Goal: Communication & Community: Answer question/provide support

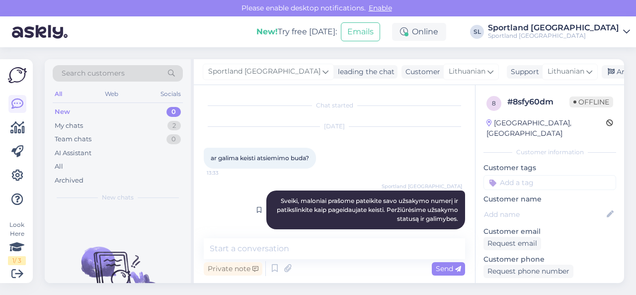
scroll to position [10, 0]
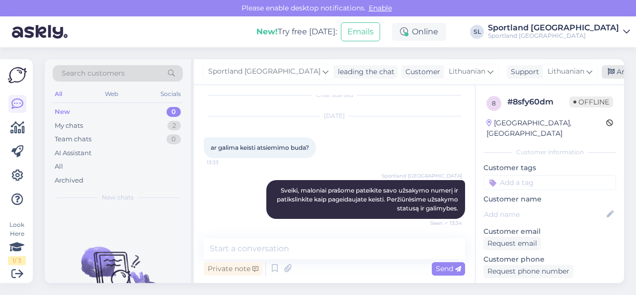
click at [602, 70] on div "Archive chat" at bounding box center [633, 71] width 63 height 13
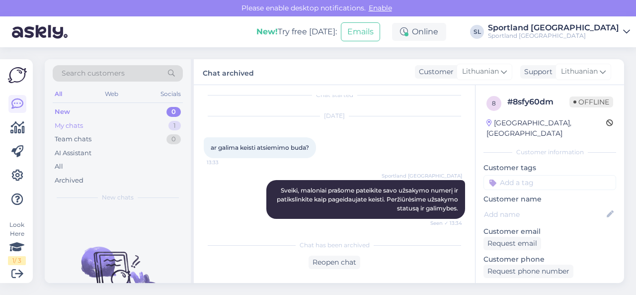
click at [148, 120] on div "My chats 1" at bounding box center [118, 126] width 130 height 14
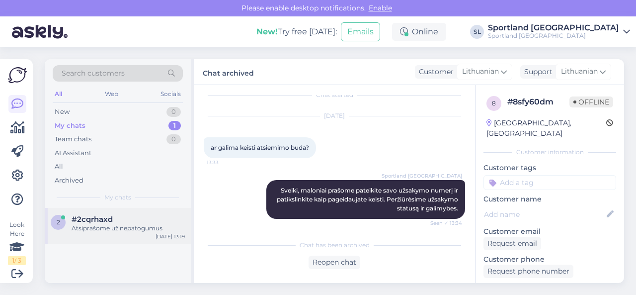
click at [138, 233] on div "2 #2cqrhaxd Atsiprašome už nepatogumus [DATE] 13:19" at bounding box center [118, 226] width 146 height 36
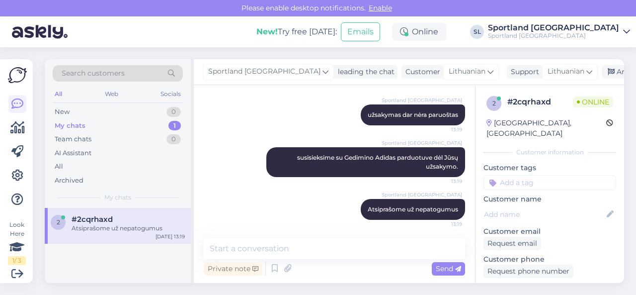
scroll to position [181, 0]
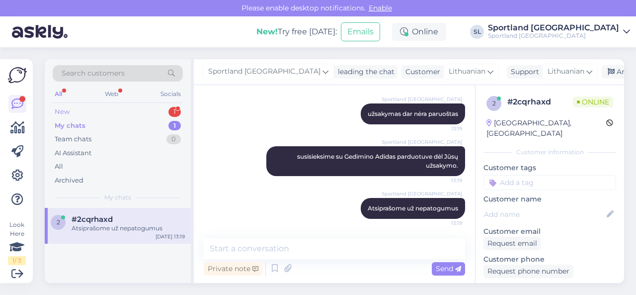
click at [138, 110] on div "New 1" at bounding box center [118, 112] width 130 height 14
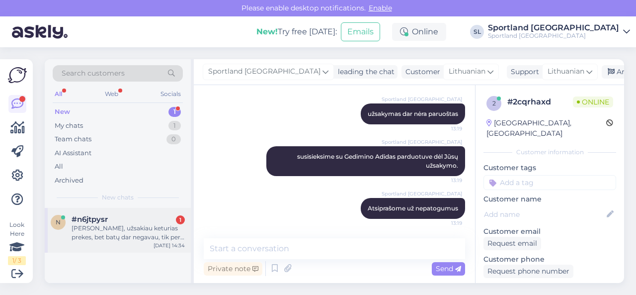
click at [132, 224] on div "[PERSON_NAME], užsakiau keturias prekes, bet batų dar negavau, tik per dvi siun…" at bounding box center [128, 233] width 113 height 18
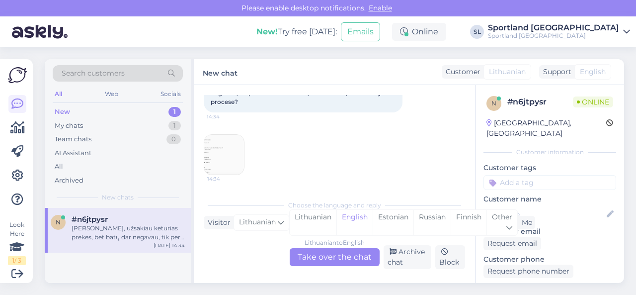
scroll to position [21, 0]
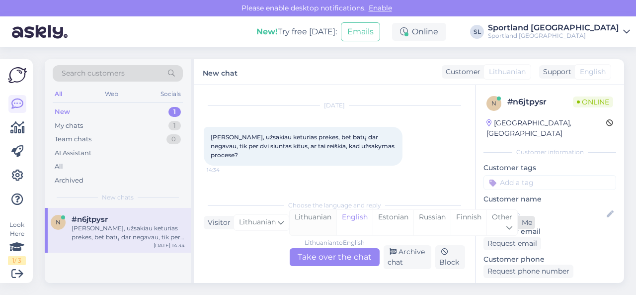
click at [305, 222] on div "Lithuanian" at bounding box center [313, 222] width 47 height 25
click at [313, 250] on div "Lithuanian to Lithuanian Take over the chat" at bounding box center [335, 257] width 90 height 18
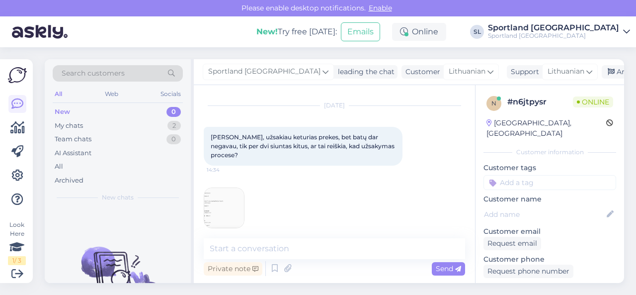
click at [236, 195] on img at bounding box center [224, 208] width 40 height 40
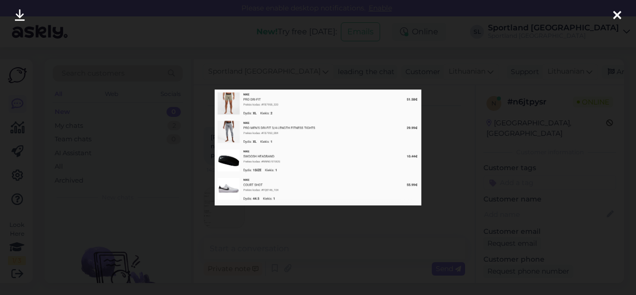
click at [291, 233] on div at bounding box center [318, 147] width 636 height 295
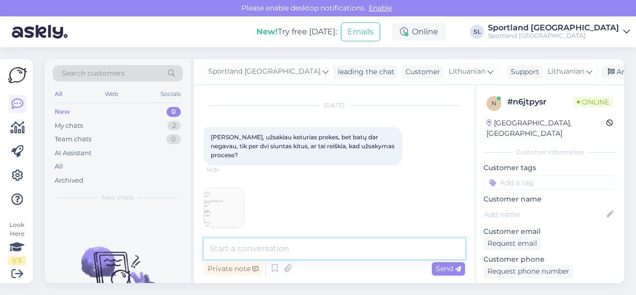
click at [292, 240] on textarea at bounding box center [335, 248] width 262 height 21
type textarea "Sveiki"
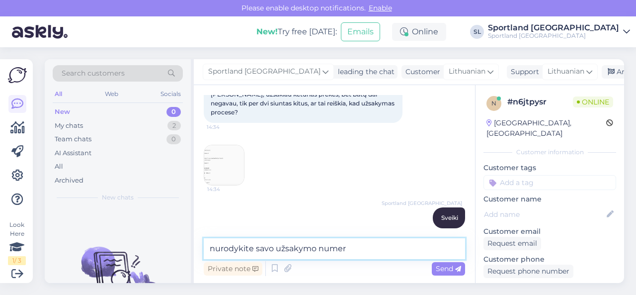
type textarea "nurodykite savo užsakymo numerį"
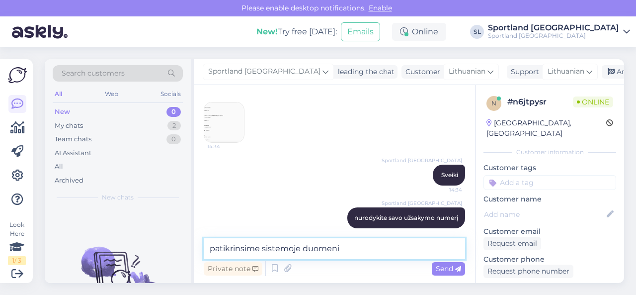
type textarea "patikrinsime sistemoje duomenis"
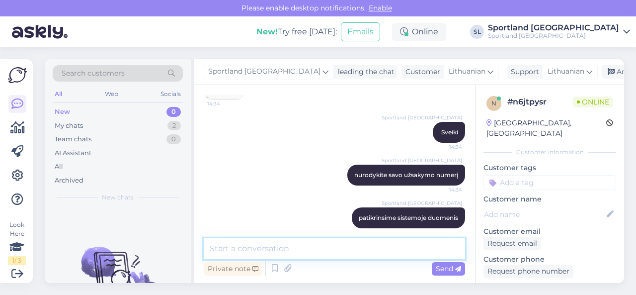
scroll to position [99, 0]
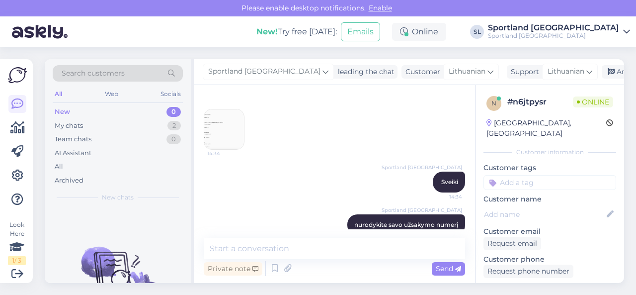
click at [234, 119] on img at bounding box center [224, 129] width 40 height 40
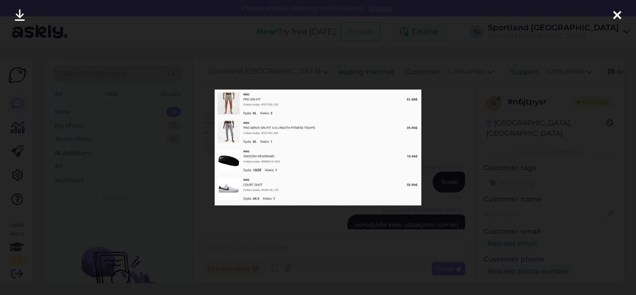
click at [293, 221] on div at bounding box center [318, 147] width 636 height 295
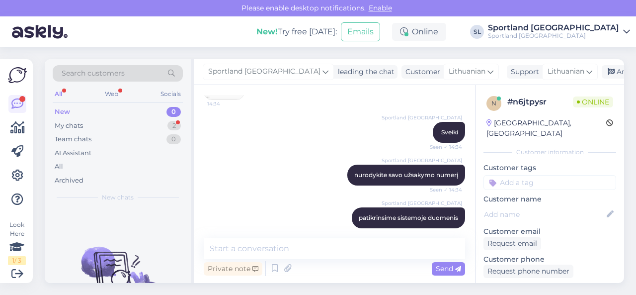
scroll to position [192, 0]
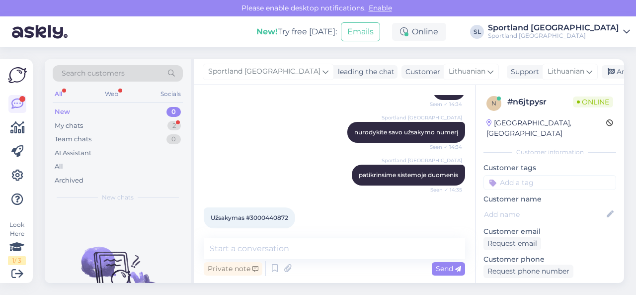
click at [266, 214] on span "Užsakymas #3000440872" at bounding box center [250, 217] width 78 height 7
copy div "3000440872 14:41"
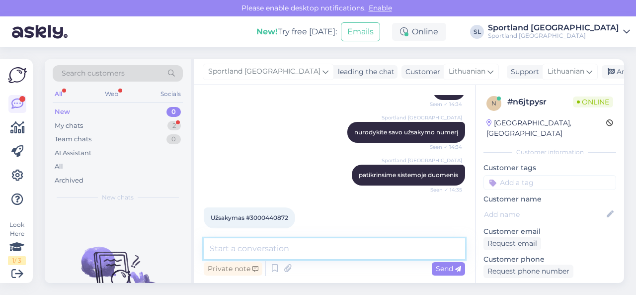
click at [299, 253] on textarea at bounding box center [335, 248] width 262 height 21
type textarea "Susisieksime su sandėlio darbuotojais."
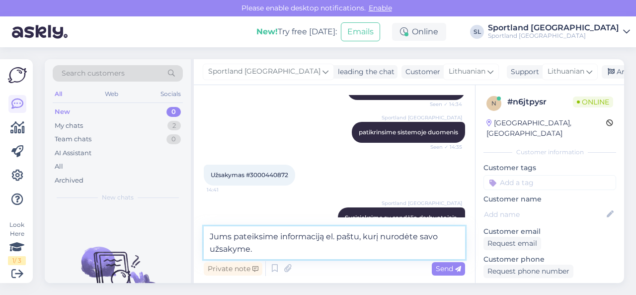
type textarea "Jums pateiksime informaciją el. paštu, kurį nurodėte savo užsakyme."
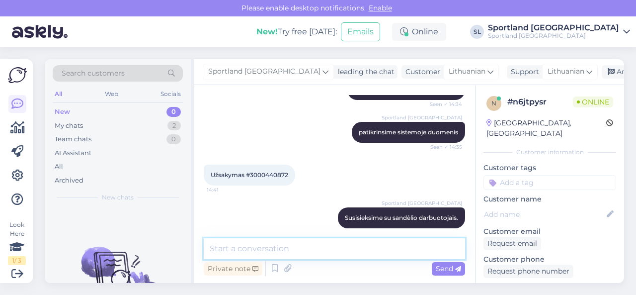
scroll to position [286, 0]
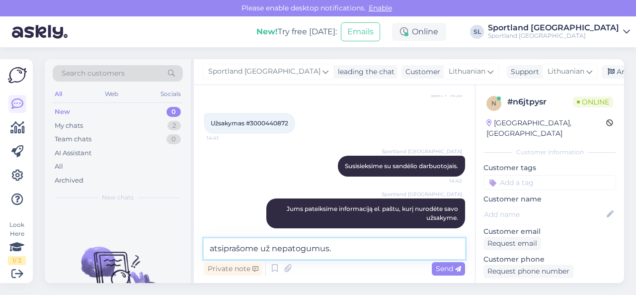
type textarea "atsiprašome už nepatogumus."
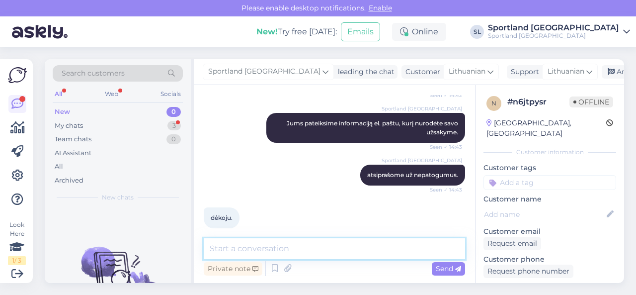
scroll to position [223, 0]
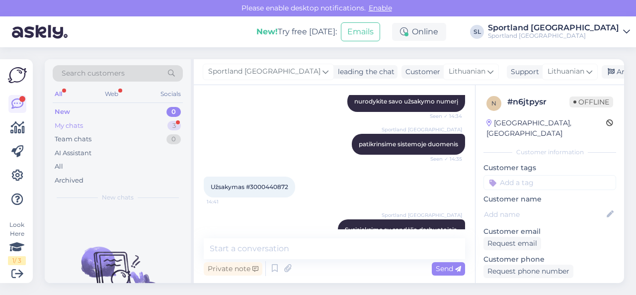
click at [136, 127] on div "My chats 3" at bounding box center [118, 126] width 130 height 14
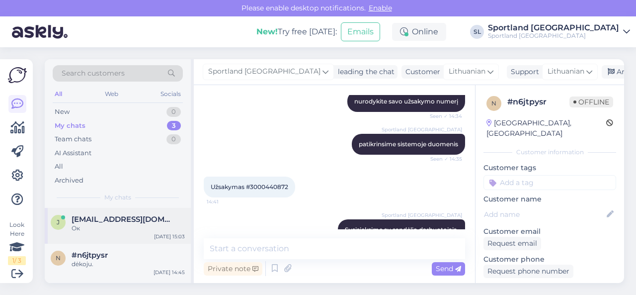
click at [124, 232] on div "j [EMAIL_ADDRESS][DOMAIN_NAME] Ок [DATE] 15:03" at bounding box center [118, 226] width 146 height 36
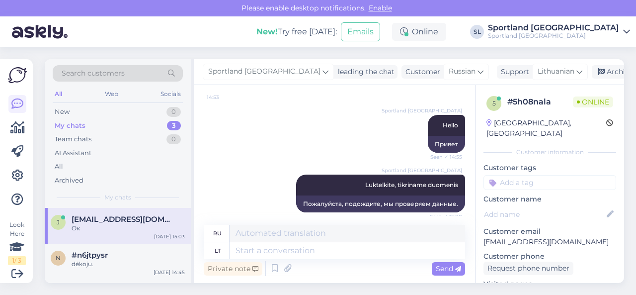
scroll to position [147, 0]
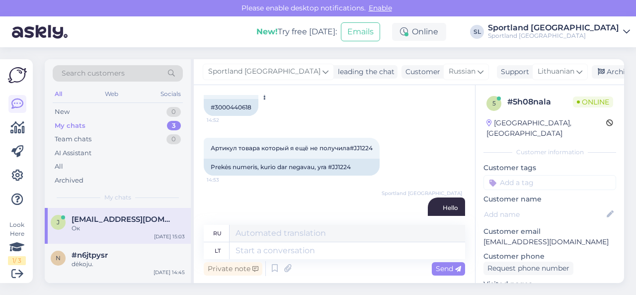
click at [230, 103] on div "#3000440618" at bounding box center [231, 107] width 55 height 17
copy div "3000440618"
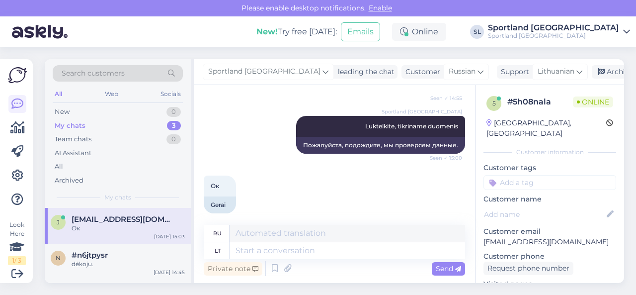
scroll to position [296, 0]
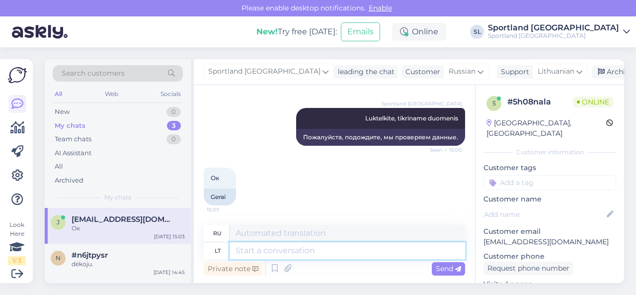
click at [271, 252] on textarea at bounding box center [348, 250] width 236 height 17
type textarea "užsakymas"
type textarea "заказ"
paste textarea "[PERSON_NAME]"
type textarea "užsakymas [PERSON_NAME]"
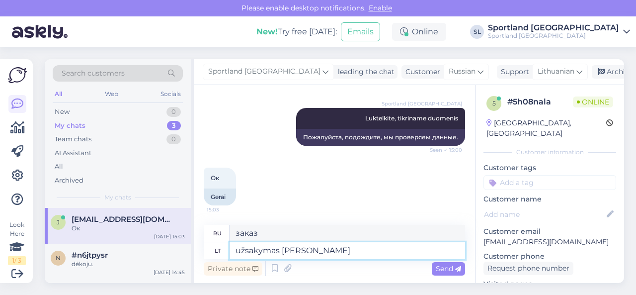
type textarea "заказ [PERSON_NAME]"
type textarea "užsakymas [PERSON_NAME] vardu, t"
type textarea "заказ от имени [PERSON_NAME],"
type textarea "užsakymas [PERSON_NAME] vardu, taip?"
type textarea "Заказ на имя [PERSON_NAME], да?"
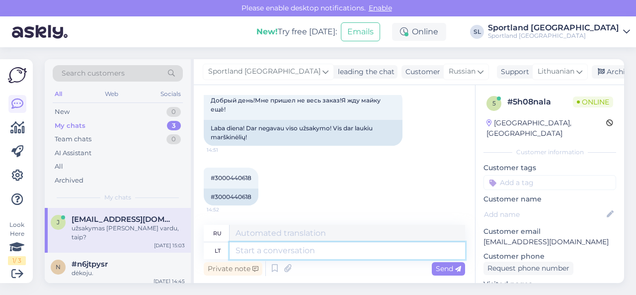
scroll to position [157, 0]
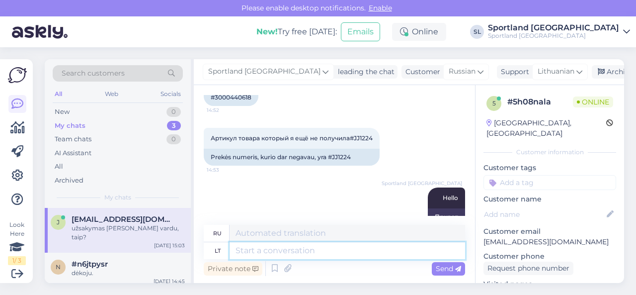
click at [268, 251] on textarea at bounding box center [348, 250] width 236 height 17
type textarea "prekę"
type textarea "продукт"
paste textarea "ADIDAS ALL SZN SKU: 64903003390 Drabužių dydis:M"
type textarea "prekę ADIDAS ALL SZN SKU: 64903003390 Drabužių dydis:M"
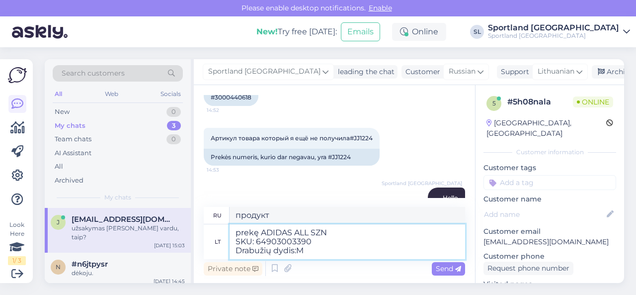
type textarea "товар ADIDAS ALL SZN Артикул: 64903003390 Размер одежды: M"
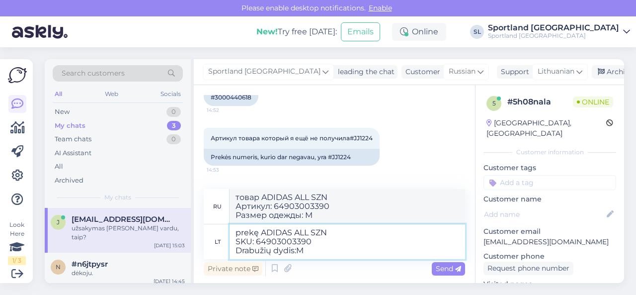
type textarea "prekę ADIDAS ALL SZN SKU: 64903003390 Drabužių dydis: M"
type textarea "Артикул ADIDAS ALL SZN Артикул: 64903003390 Размер одежды: M"
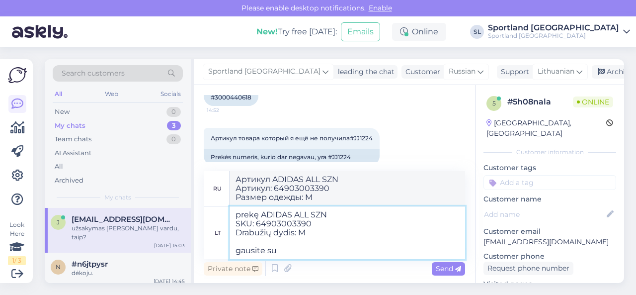
type textarea "prekę ADIDAS ALL SZN SKU: 64903003390 Drabužių dydis: M gausite su"
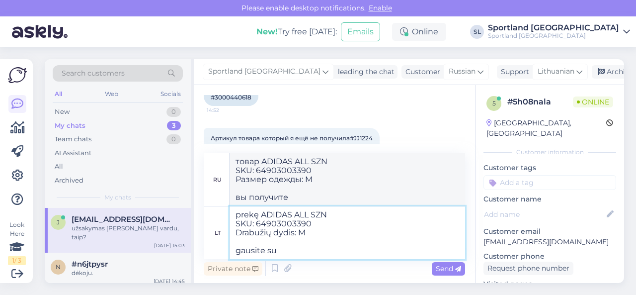
type textarea "товар ADIDAS ALL SZN SKU: 64903003390 Размер одежды: M вы получите с"
type textarea "prekę ADIDAS ALL SZN SKU: 64903003390 Drabužių dydis: M gausite su Omniva s"
type textarea "Вы получите товар ADIDAS ALL SZN SKU: 64903003390 Размер одежды: M через [GEOGR…"
type textarea "prekę ADIDAS ALL SZN SKU: 64903003390 Drabužių dydis: M gausite su Omniva siunta"
type textarea "Вы получите товар ADIDAS ALL SZN SKU: 64903003390 Размер одежды: M с доставкой …"
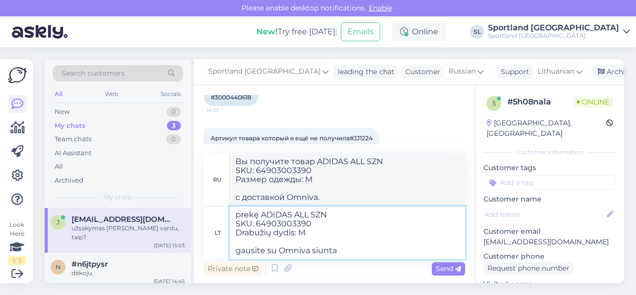
paste textarea "CC844702375EE"
type textarea "prekę ADIDAS ALL SZN SKU: 64903003390 Drabužių dydis: M gausite su Omniva siunt…"
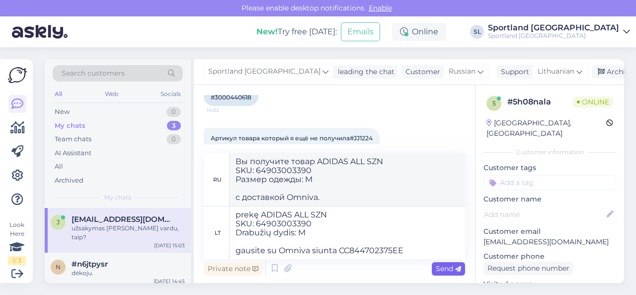
click at [442, 266] on span "Send" at bounding box center [448, 268] width 25 height 9
type textarea "Вы получите товар ADIDAS ALL SZN SKU: 64903003390 Размер одежды: M с доставкой …"
click at [439, 266] on span "Send" at bounding box center [448, 268] width 25 height 9
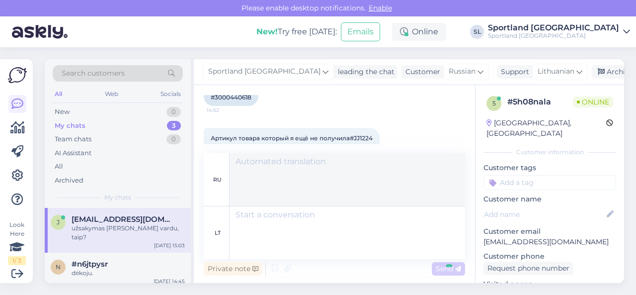
scroll to position [487, 0]
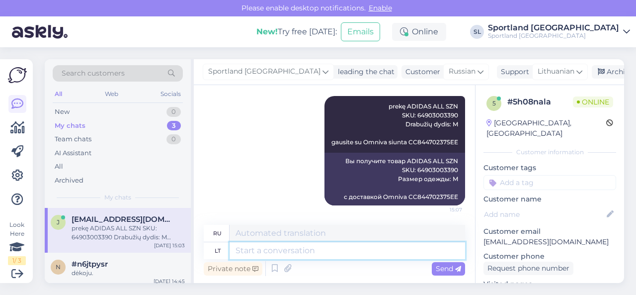
click at [351, 255] on textarea at bounding box center [348, 250] width 236 height 17
type textarea "Turėtų"
type textarea "Должен"
type textarea "Turėtų būti pr"
type textarea "Должно быть"
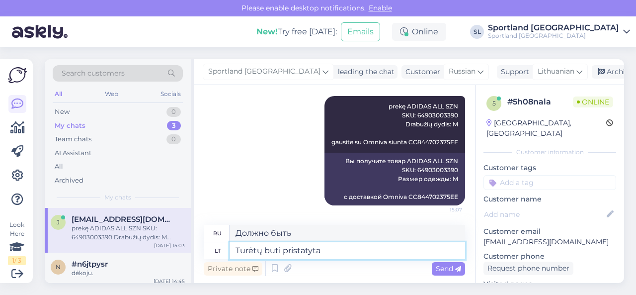
type textarea "Turėtų būti pristatyta"
type textarea "Должен быть доставлен"
type textarea "Turėtų būti pristatyta šiandien va"
type textarea "Должен быть доставлен сегодня."
type textarea "Turėtų būti pristatyta šiandien vakre a"
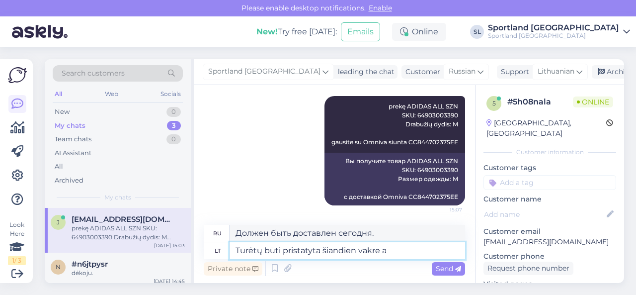
type textarea "Доставка должна быть сегодня в 10 утра."
type textarea "Turėtų būti pristatyta šiandien vakar"
type textarea "Доставка должна быть сегодня."
type textarea "Turėtų būti pristatyta šiandien vakare a"
type textarea "Должен быть доставлен сегодня вечером."
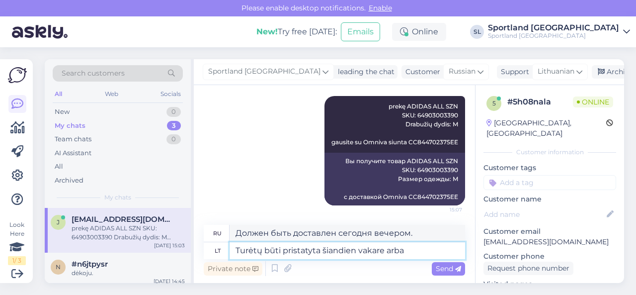
type textarea "Turėtų būti pristatyta šiandien vakare arba r"
type textarea "Должен быть доставлен сегодня вечером или"
type textarea "Turėtų būti pristatyta šiandien vakare arba rytoj."
type textarea "Доставка должна быть сегодня вечером или завтра."
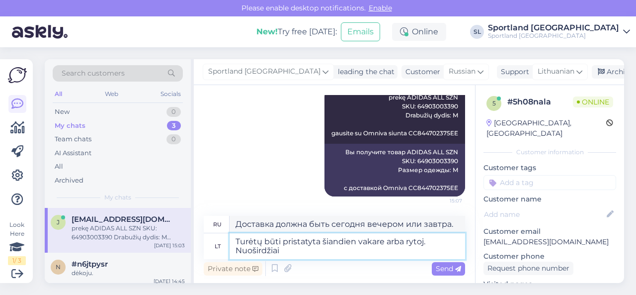
type textarea "Turėtų būti pristatyta šiandien vakare arba rytoj. Nuoširdžiai a"
type textarea "Доставка должна быть сегодня вечером или завтра. С уважением."
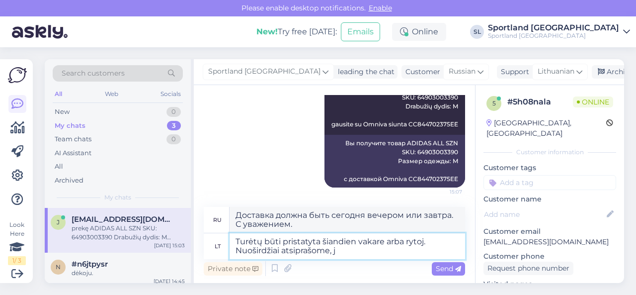
type textarea "Turėtų būti pristatyta šiandien vakare arba rytoj. Nuoširdžiai atsiprašome, jo"
type textarea "Доставка должна быть сегодня вечером или завтра. Приносим искренние извинения."
type textarea "Turėtų būti pristatyta šiandien vakare arba rytoj. Nuoširdžiai atsiprašome, jog…"
type textarea "Доставка должна быть сегодня вечером или завтра. Приносим искренние извинения за"
type textarea "Turėtų būti pristatyta šiandien vakare arba rytoj. Nuoširdžiai atsiprašome, jog…"
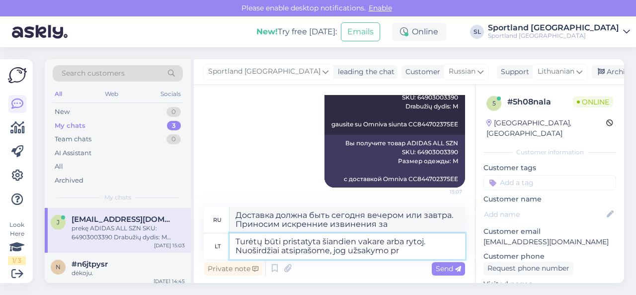
type textarea "Доставка должна быть сегодня вечером или завтра. Приносим искренние извинения з…"
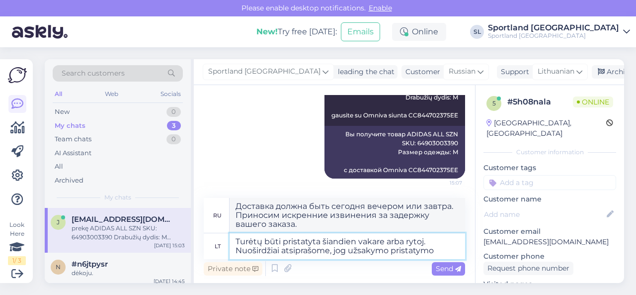
type textarea "Turėtų būti pristatyta šiandien vakare arba rytoj. Nuoširdžiai atsiprašome, jog…"
type textarea "Доставка ожидается сегодня вечером или завтра. Приносим искренние извинения за …"
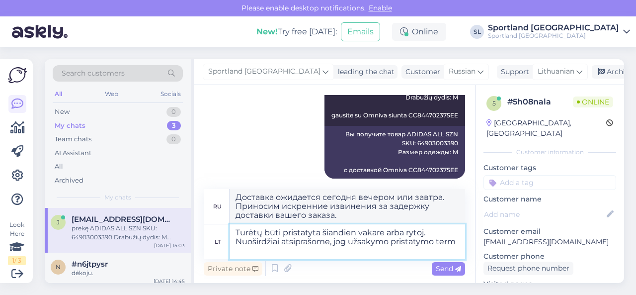
scroll to position [523, 0]
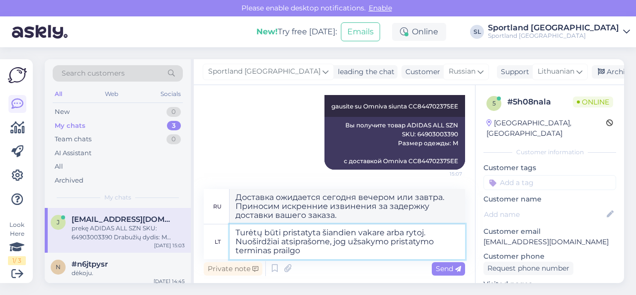
type textarea "Turėtų būti pristatyta šiandien vakare arba rytoj. Nuoširdžiai atsiprašome, jog…"
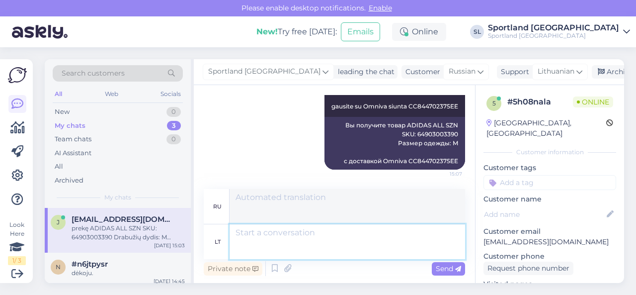
scroll to position [574, 0]
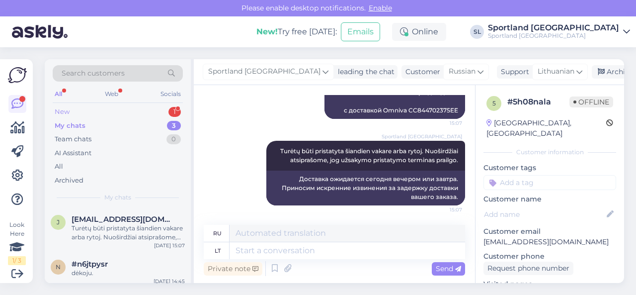
click at [125, 113] on div "New 1" at bounding box center [118, 112] width 130 height 14
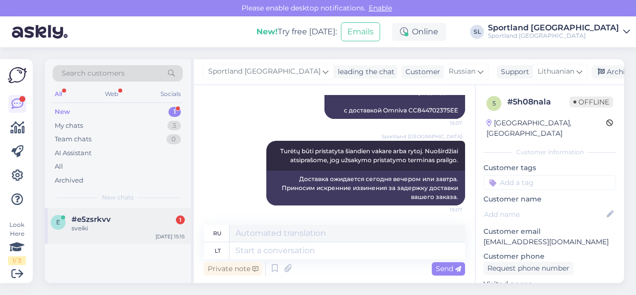
click at [128, 224] on div "sveiki" at bounding box center [128, 228] width 113 height 9
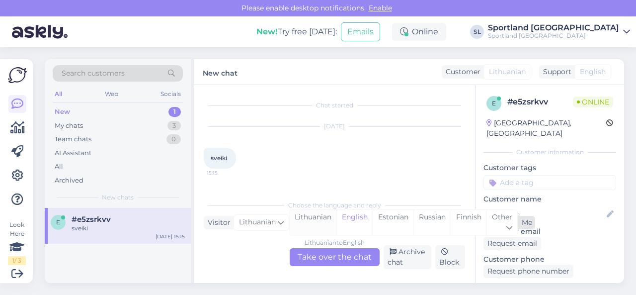
click at [313, 220] on div "Lithuanian" at bounding box center [313, 222] width 47 height 25
click at [319, 259] on div "Lithuanian to Lithuanian Take over the chat" at bounding box center [335, 257] width 90 height 18
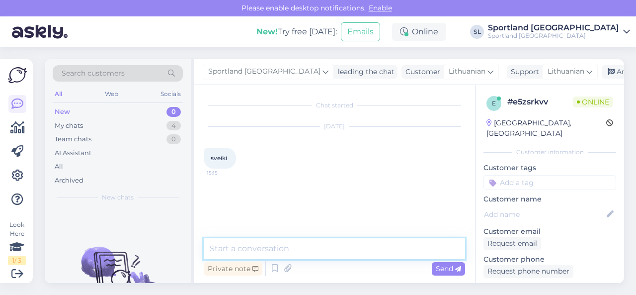
click at [275, 246] on textarea at bounding box center [335, 248] width 262 height 21
type textarea "Sveiki"
type textarea "Kuo galime Jums padėti?"
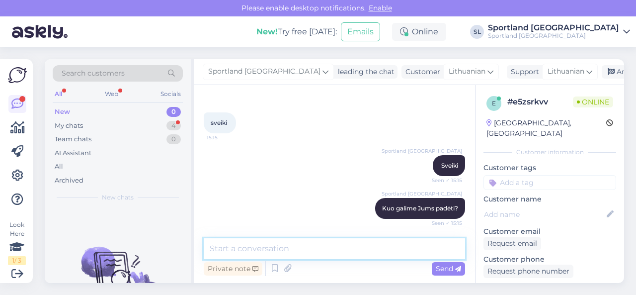
scroll to position [87, 0]
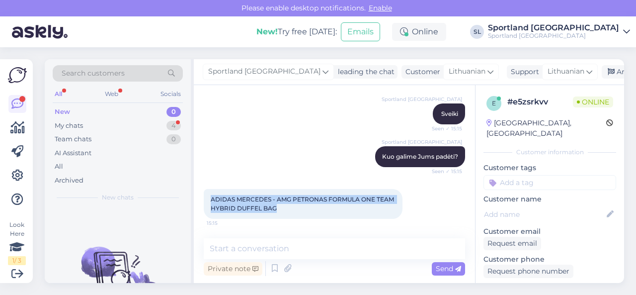
drag, startPoint x: 211, startPoint y: 197, endPoint x: 283, endPoint y: 208, distance: 73.4
click at [283, 208] on div "ADIDAS MERCEDES - AMG PETRONAS FORMULA ONE TEAM HYBRID DUFFEL BAG 15:15" at bounding box center [303, 204] width 199 height 30
copy span "ADIDAS MERCEDES - AMG PETRONAS FORMULA ONE TEAM HYBRID DUFFEL BAG"
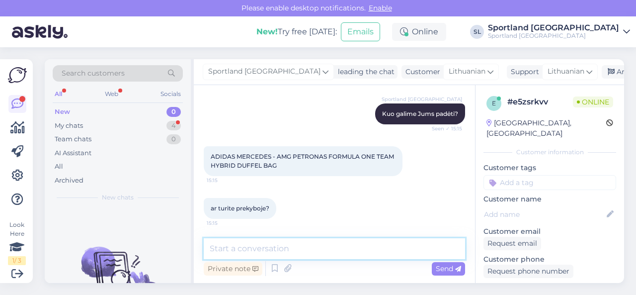
click at [431, 249] on textarea at bounding box center [335, 248] width 262 height 21
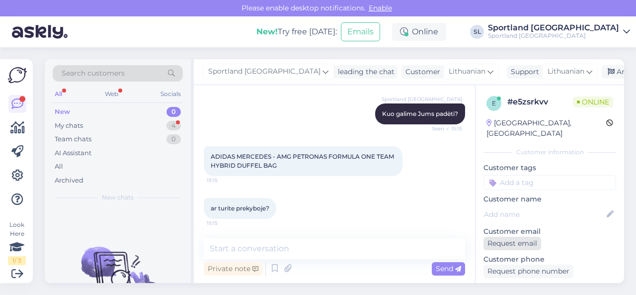
click at [520, 237] on div "Request email" at bounding box center [513, 243] width 58 height 13
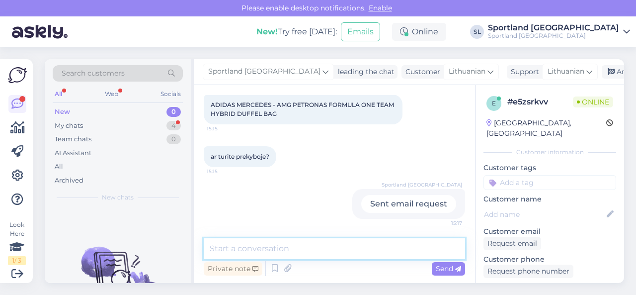
click at [340, 244] on textarea at bounding box center [335, 248] width 262 height 21
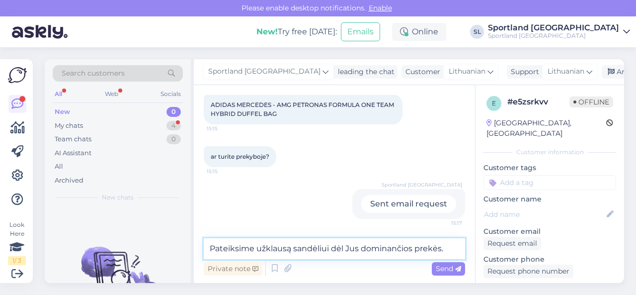
type textarea "Pateiksime užklausą sandėliui dėl Jus dominančios prekės."
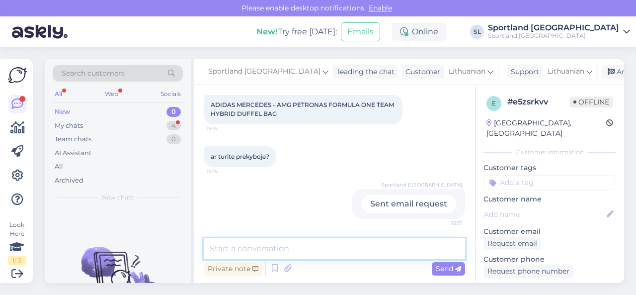
scroll to position [224, 0]
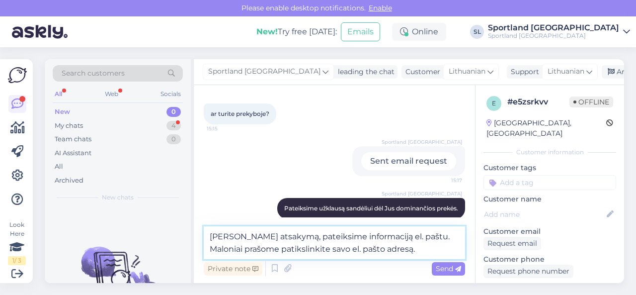
type textarea "[PERSON_NAME] atsakymą, pateiksime informaciją el. paštu. Maloniai prašome pati…"
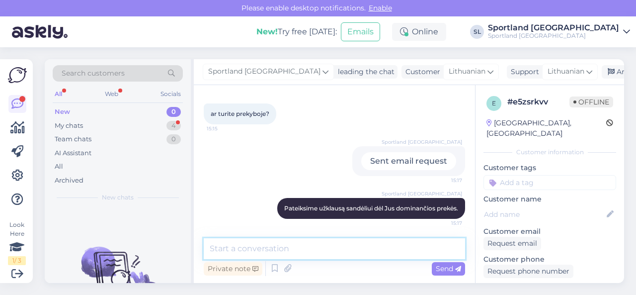
scroll to position [276, 0]
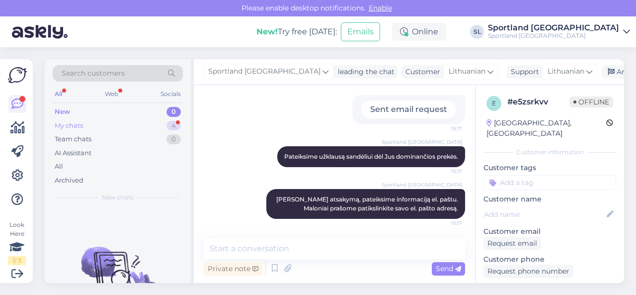
click at [139, 124] on div "My chats 4" at bounding box center [118, 126] width 130 height 14
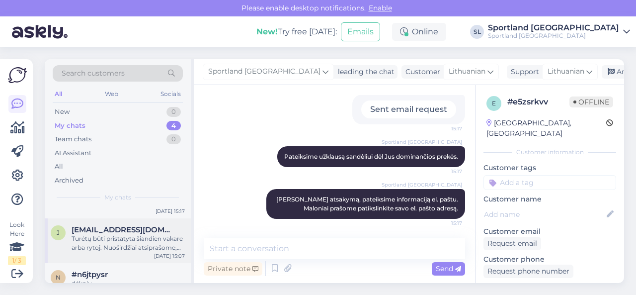
scroll to position [50, 0]
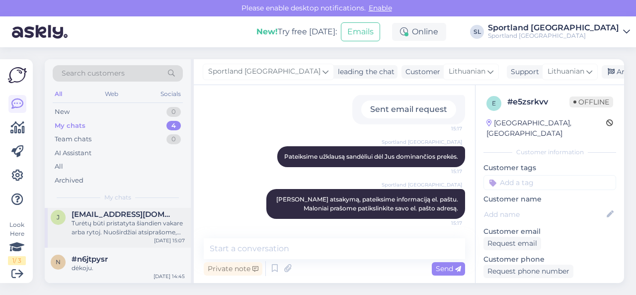
click at [128, 228] on div "Turėtų būti pristatyta šiandien vakare arba rytoj. Nuoširdžiai atsiprašome, jog…" at bounding box center [128, 228] width 113 height 18
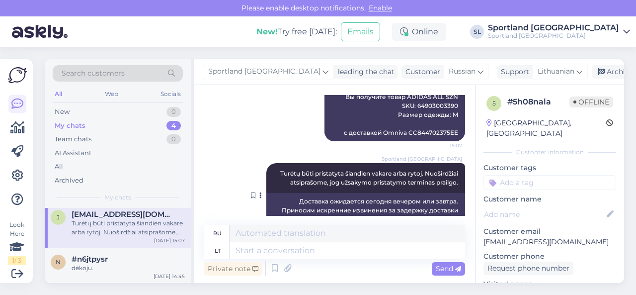
scroll to position [574, 0]
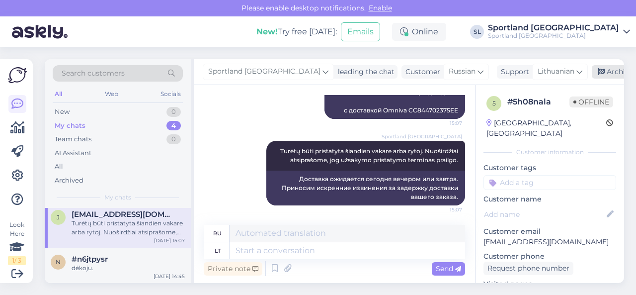
click at [599, 72] on div "Archive chat" at bounding box center [623, 71] width 63 height 13
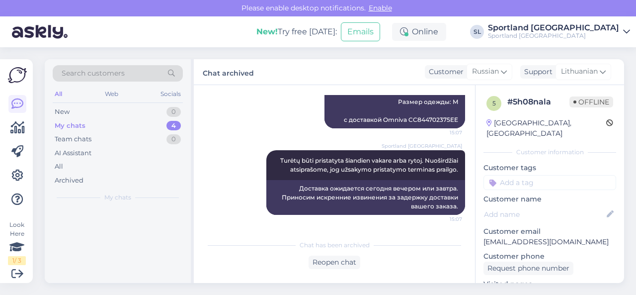
scroll to position [564, 0]
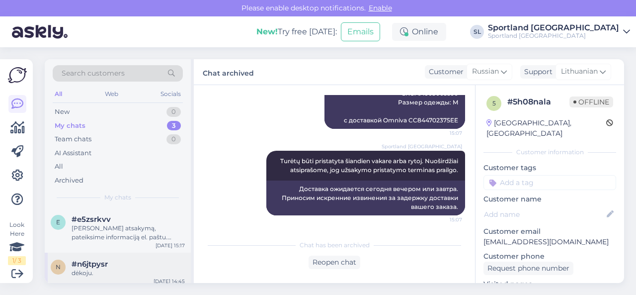
click at [113, 267] on div "#n6jtpysr" at bounding box center [128, 264] width 113 height 9
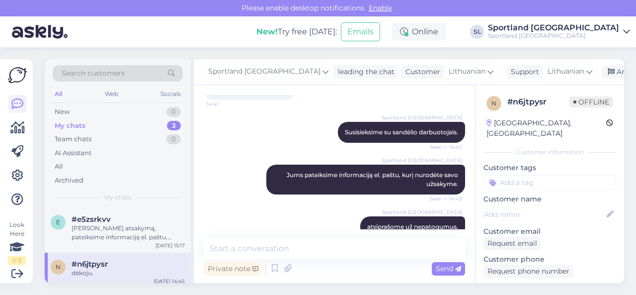
scroll to position [273, 0]
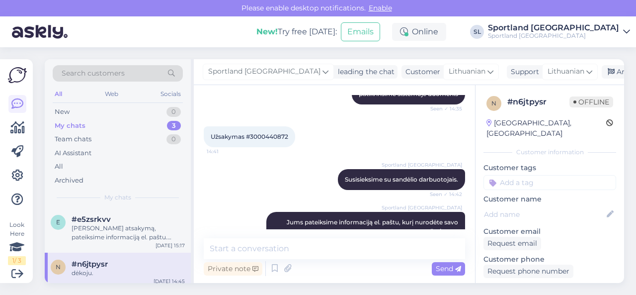
click at [268, 133] on span "Užsakymas #3000440872" at bounding box center [250, 136] width 78 height 7
copy div "3000440872 14:41"
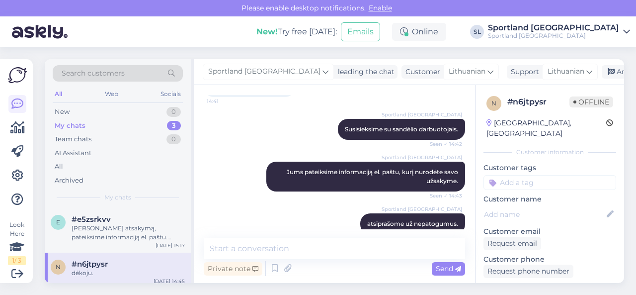
scroll to position [372, 0]
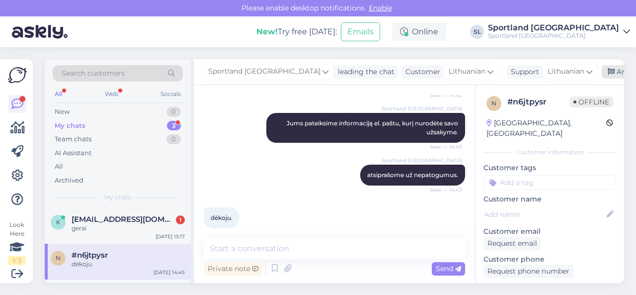
click at [602, 77] on div "Archive chat" at bounding box center [633, 71] width 63 height 13
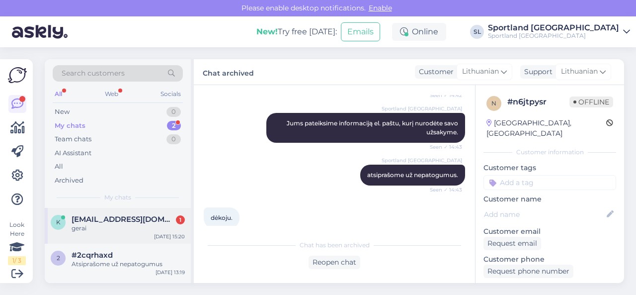
click at [106, 224] on div "gerai" at bounding box center [128, 228] width 113 height 9
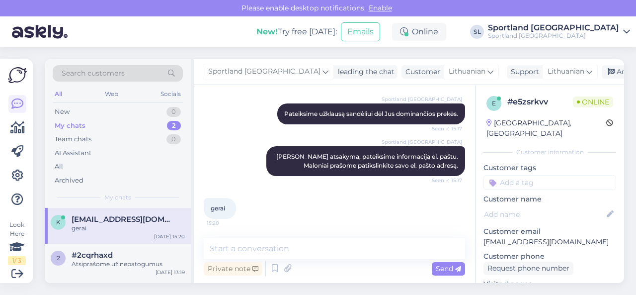
scroll to position [269, 0]
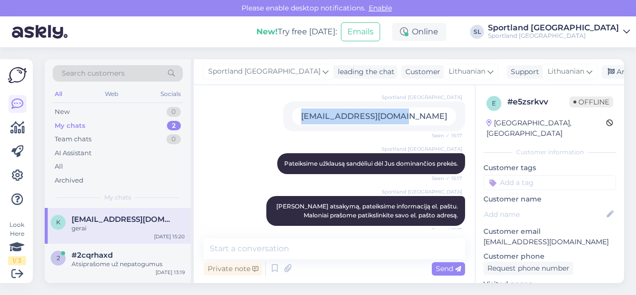
drag, startPoint x: 353, startPoint y: 117, endPoint x: 457, endPoint y: 111, distance: 105.1
click at [457, 111] on div "Sportland [GEOGRAPHIC_DATA] [EMAIL_ADDRESS][DOMAIN_NAME] Seen ✓ 15:17" at bounding box center [374, 116] width 182 height 30
copy div "[EMAIL_ADDRESS][DOMAIN_NAME]"
